Goal: Check status: Check status

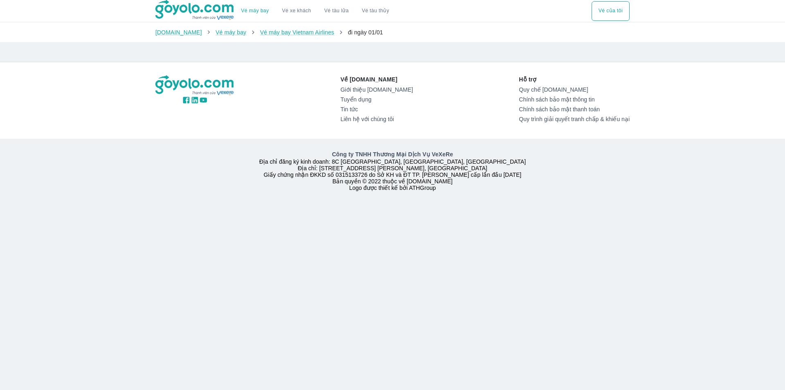
click at [606, 9] on button "Vé của tôi" at bounding box center [611, 11] width 38 height 20
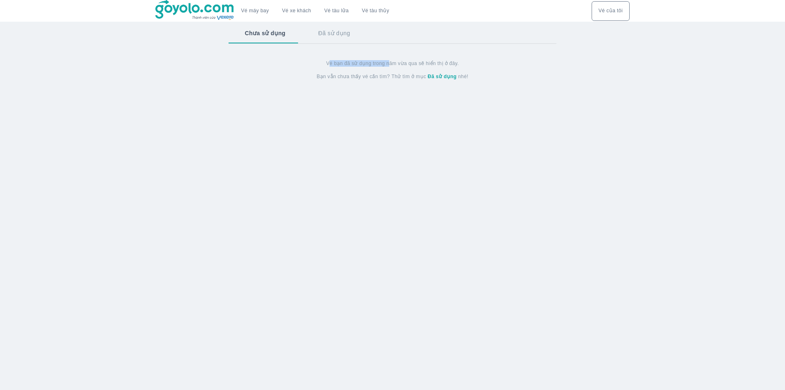
drag, startPoint x: 331, startPoint y: 66, endPoint x: 388, endPoint y: 70, distance: 57.4
click at [388, 70] on div "Vé bạn đã sử dụng trong năm vừa qua sẽ hiển thị ở đây. Bạn vẫn chưa thấy vé cần…" at bounding box center [393, 70] width 328 height 33
click at [387, 73] on div "Vé bạn đã sử dụng trong năm vừa qua sẽ hiển thị ở đây. Bạn vẫn chưa thấy vé cần…" at bounding box center [393, 70] width 328 height 33
drag, startPoint x: 356, startPoint y: 65, endPoint x: 404, endPoint y: 68, distance: 47.9
click at [403, 68] on div "Vé bạn đã sử dụng trong năm vừa qua sẽ hiển thị ở đây. Bạn vẫn chưa thấy vé cần…" at bounding box center [393, 70] width 328 height 33
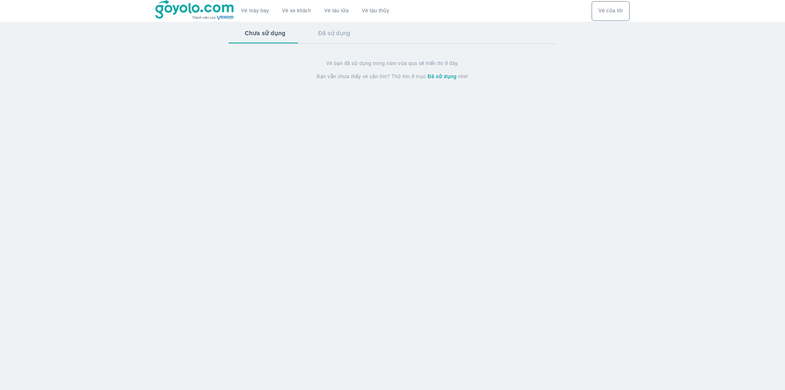
click at [409, 64] on span "Vé bạn đã sử dụng trong năm vừa qua sẽ hiển thị ở đây." at bounding box center [392, 63] width 133 height 7
drag, startPoint x: 329, startPoint y: 63, endPoint x: 386, endPoint y: 74, distance: 57.8
click at [386, 74] on div "Vé bạn đã sử dụng trong năm vừa qua sẽ hiển thị ở đây. Bạn vẫn chưa thấy vé cần…" at bounding box center [393, 70] width 328 height 33
click at [336, 33] on button "Đã sử dụng" at bounding box center [334, 32] width 65 height 21
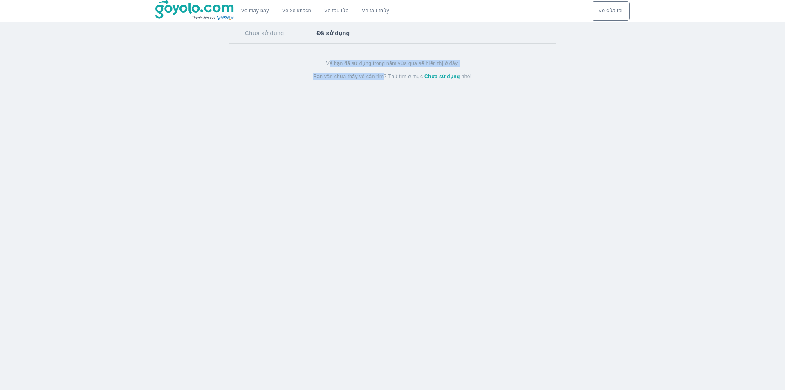
click at [267, 38] on button "Chưa sử dụng" at bounding box center [265, 32] width 72 height 21
drag, startPoint x: 273, startPoint y: 161, endPoint x: 267, endPoint y: 160, distance: 6.2
